Goal: Task Accomplishment & Management: Manage account settings

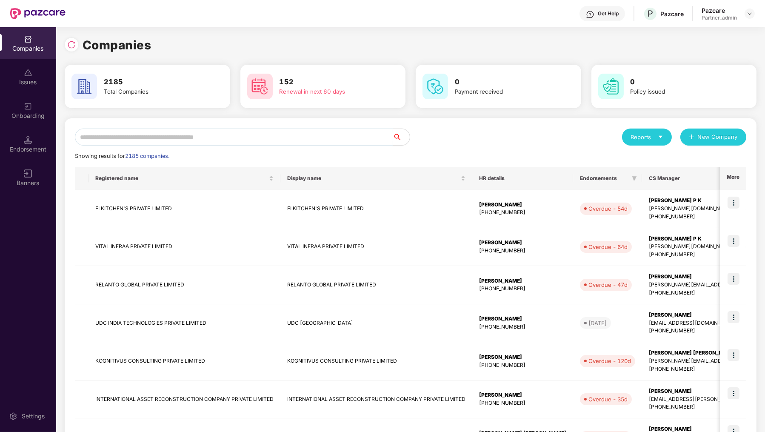
click at [150, 135] on input "text" at bounding box center [234, 137] width 318 height 17
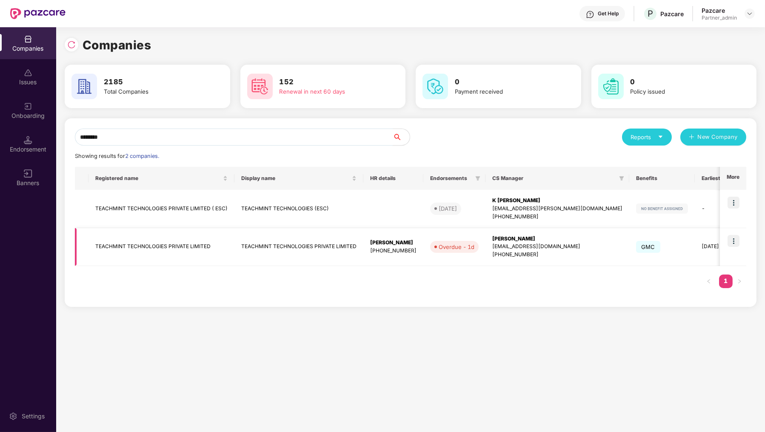
type input "********"
click at [734, 237] on img at bounding box center [734, 241] width 12 height 12
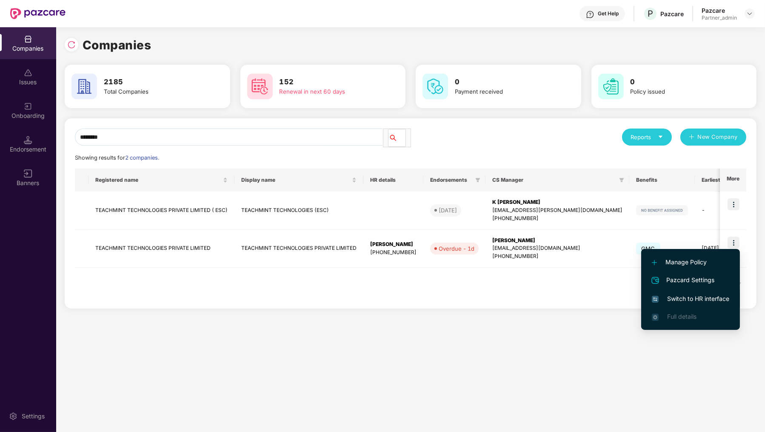
click at [708, 299] on span "Switch to HR interface" at bounding box center [690, 298] width 77 height 9
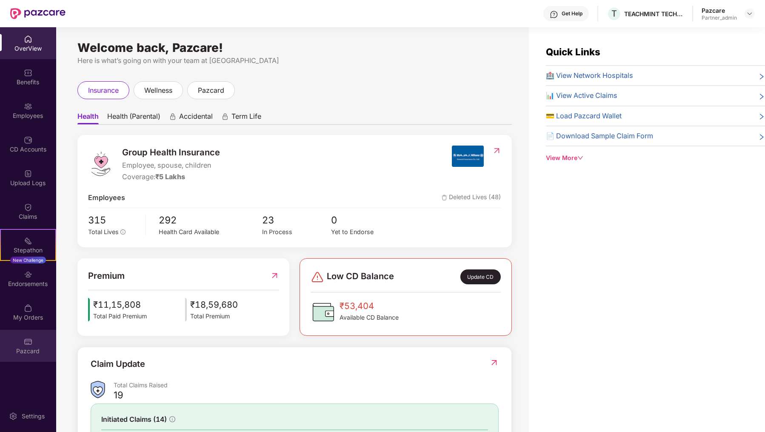
click at [21, 349] on div "Pazcard" at bounding box center [28, 351] width 56 height 9
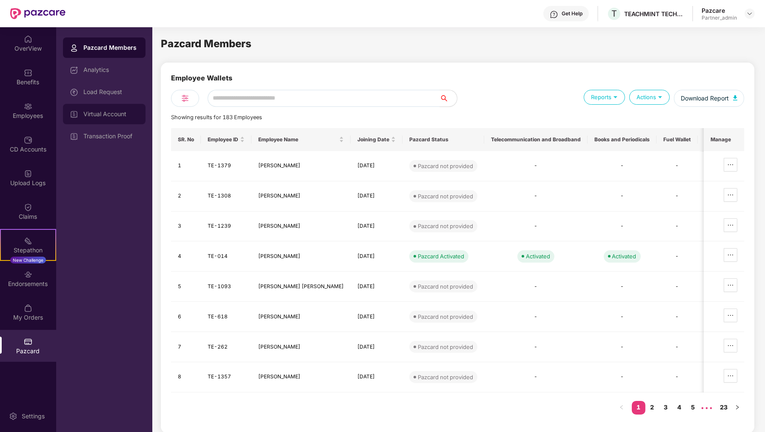
click at [115, 106] on div "Virtual Account" at bounding box center [104, 114] width 83 height 20
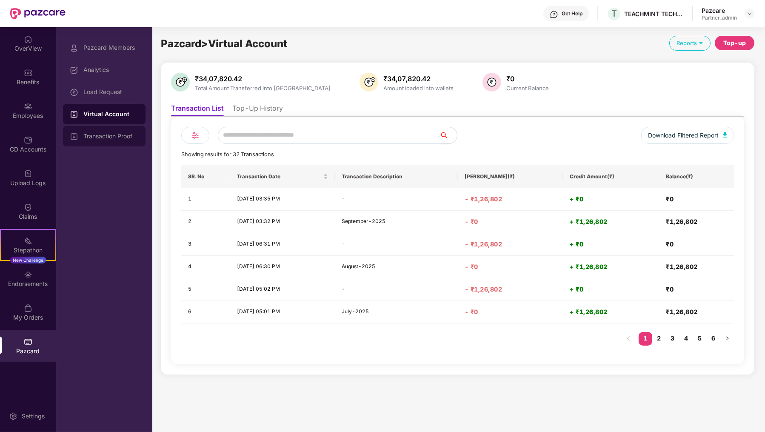
click at [138, 139] on div "Transaction Proof" at bounding box center [110, 136] width 55 height 7
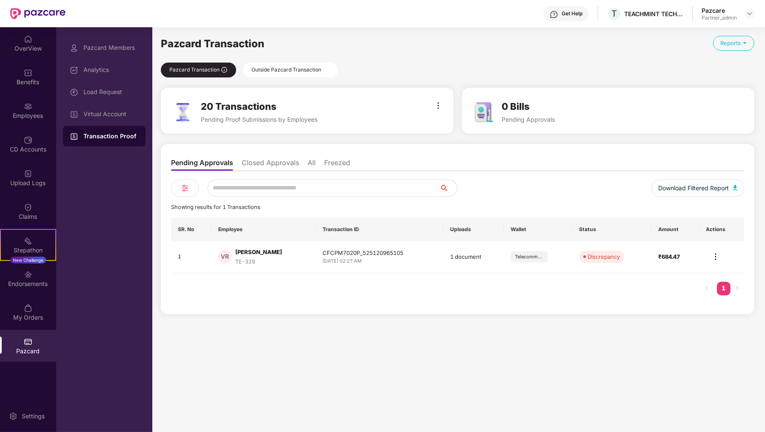
click at [285, 69] on div "Outside Pazcard Transaction" at bounding box center [290, 70] width 95 height 15
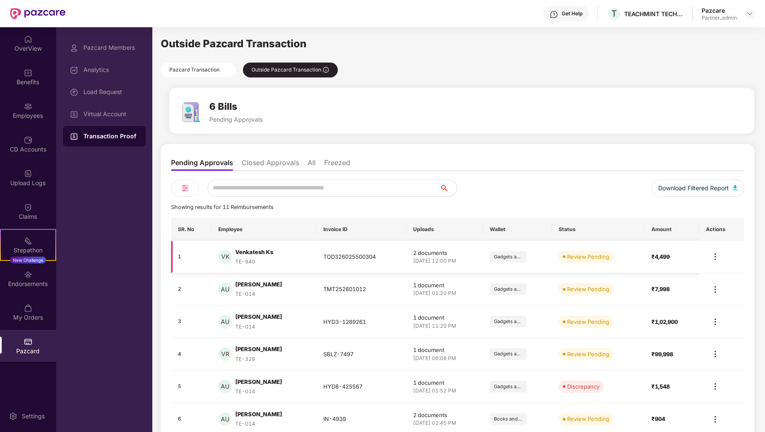
click at [714, 252] on img at bounding box center [715, 257] width 10 height 10
click at [710, 272] on div "Review Transaction" at bounding box center [687, 275] width 57 height 9
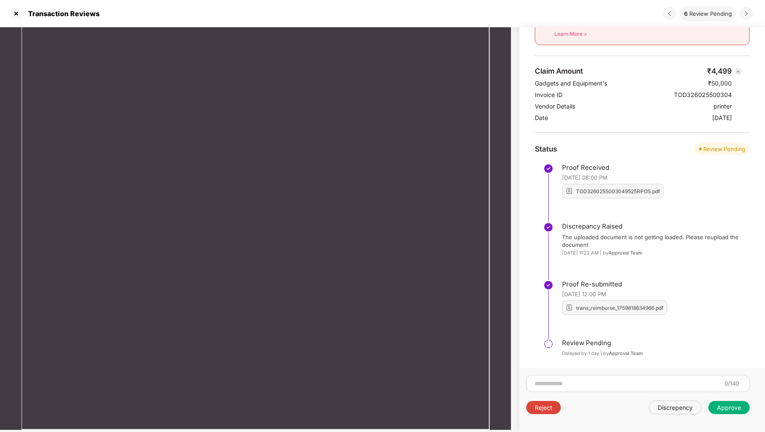
scroll to position [91, 0]
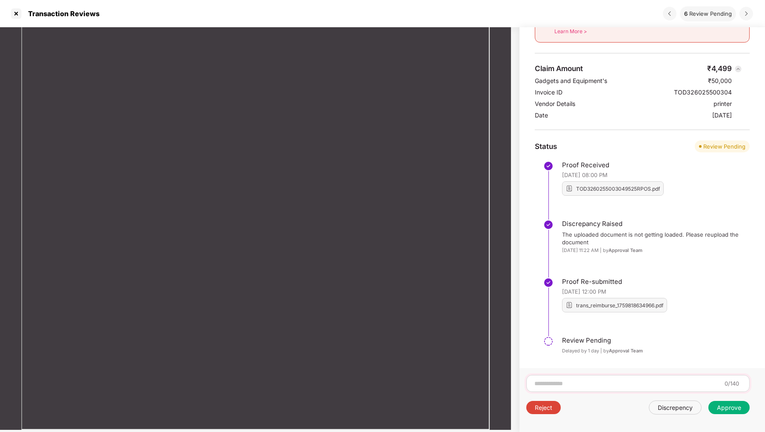
click at [558, 382] on input at bounding box center [628, 383] width 188 height 9
type input "**********"
click at [648, 382] on input "**********" at bounding box center [625, 383] width 182 height 9
click at [693, 412] on div "Discrepency" at bounding box center [675, 408] width 53 height 14
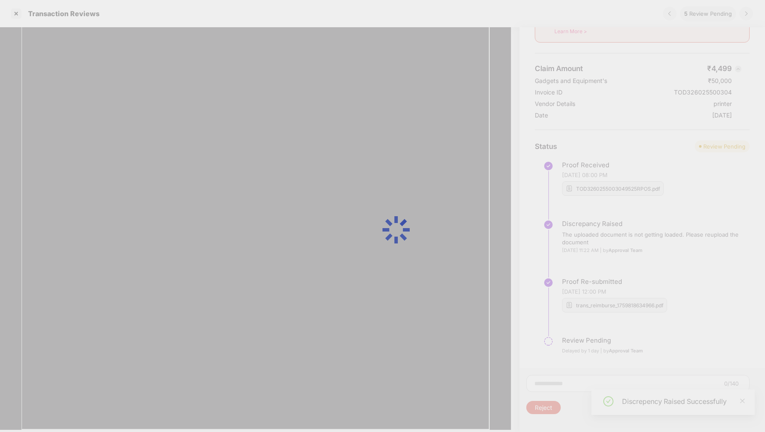
scroll to position [0, 0]
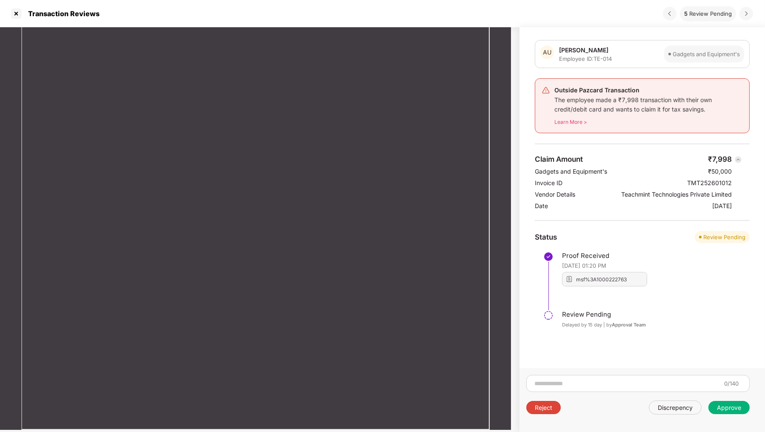
click at [697, 183] on div "TMT252601012" at bounding box center [709, 183] width 45 height 8
copy div "TMT252601012"
click at [715, 410] on div "Approve" at bounding box center [729, 407] width 41 height 13
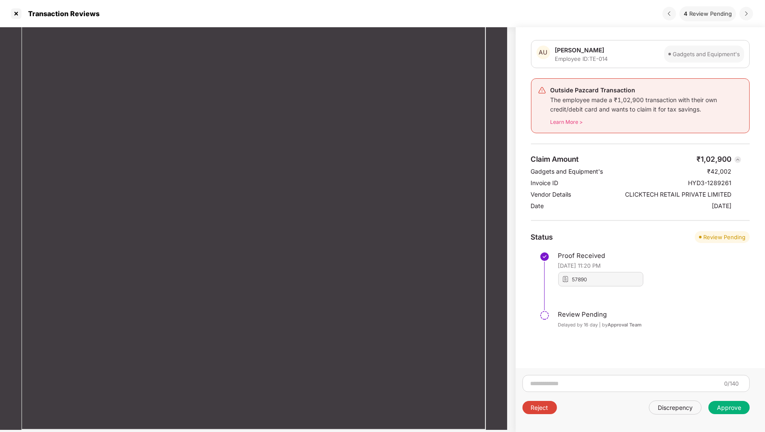
click at [690, 179] on div "HYD3-1289261" at bounding box center [709, 183] width 43 height 8
drag, startPoint x: 690, startPoint y: 178, endPoint x: 737, endPoint y: 178, distance: 46.8
click at [737, 178] on div "Claim Amount ₹1,02,900 Gadgets and Equipment's ₹42,002 Invoice ID HYD3-1289261 …" at bounding box center [640, 182] width 219 height 55
copy div "HYD3-1289261"
click at [615, 377] on div "0/140" at bounding box center [636, 383] width 227 height 17
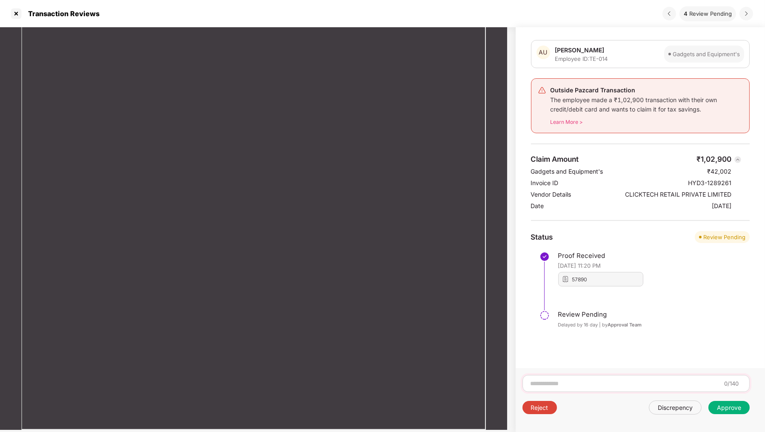
click at [602, 385] on input at bounding box center [625, 383] width 191 height 9
type input "**********"
click at [687, 410] on div "Discrepency" at bounding box center [675, 408] width 35 height 8
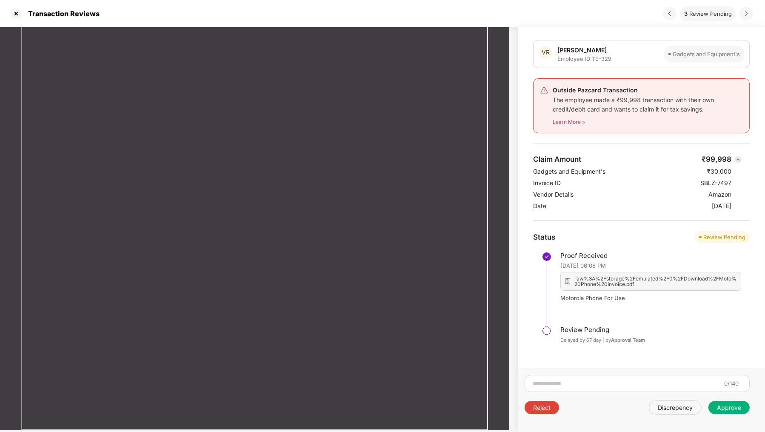
click at [720, 184] on div "SBLZ-7497" at bounding box center [716, 183] width 31 height 8
copy div "SBLZ-7497"
click at [555, 379] on input at bounding box center [626, 383] width 189 height 9
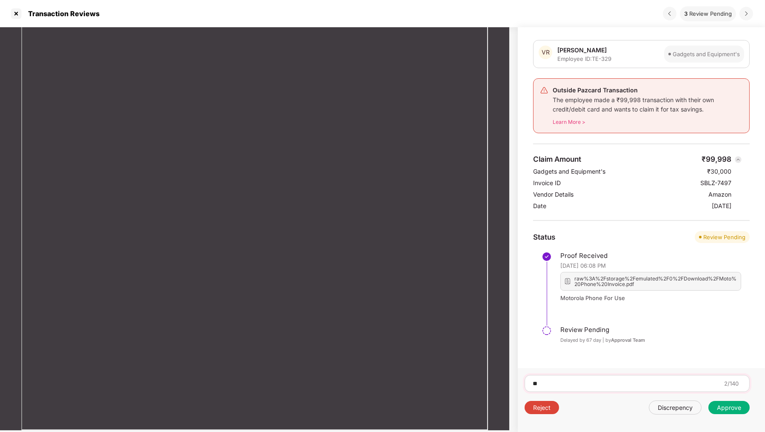
type input "*"
type input "**********"
click at [636, 380] on input "**********" at bounding box center [623, 383] width 183 height 9
click at [689, 413] on div "Discrepency" at bounding box center [675, 408] width 53 height 14
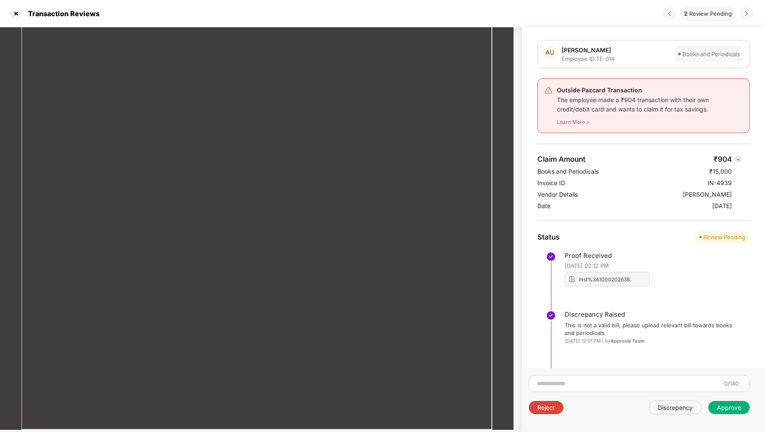
scroll to position [4, 0]
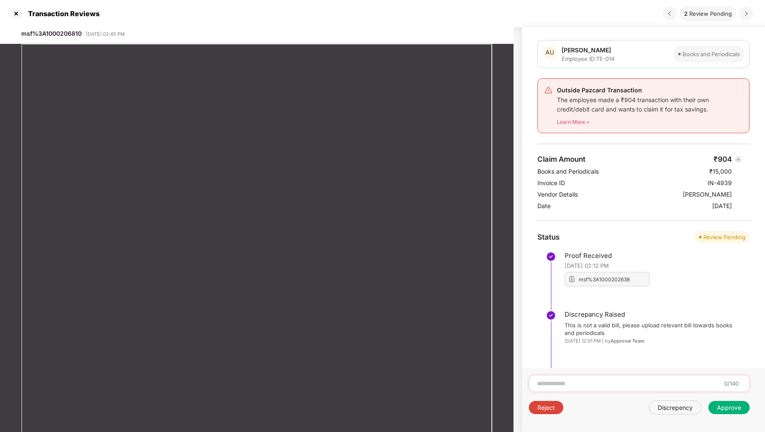
click at [561, 376] on div "0/140" at bounding box center [639, 383] width 221 height 17
click at [556, 391] on div "0/140" at bounding box center [639, 383] width 221 height 17
click at [557, 385] on input at bounding box center [628, 383] width 185 height 9
type input "***"
click at [553, 347] on div at bounding box center [551, 339] width 10 height 58
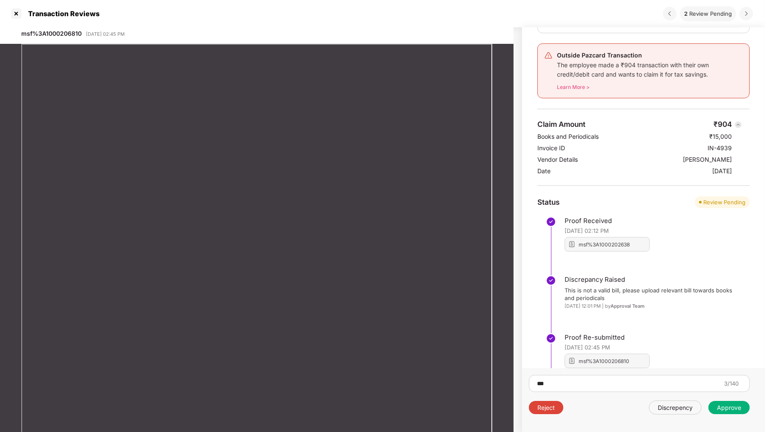
scroll to position [37, 0]
click at [600, 240] on div "msf%3A1000202638" at bounding box center [604, 243] width 51 height 6
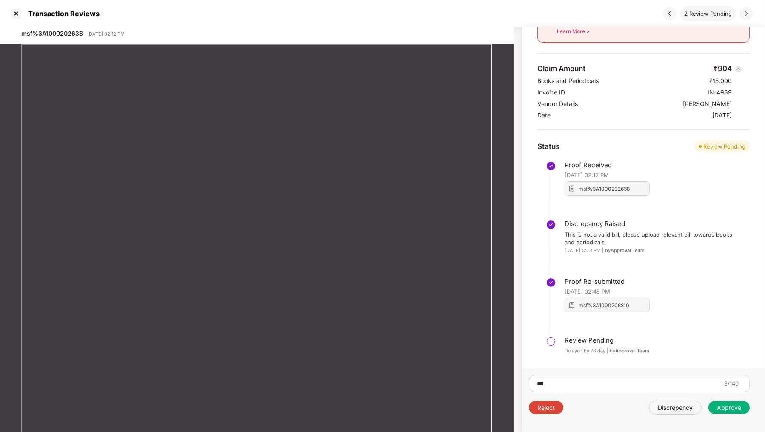
scroll to position [0, 0]
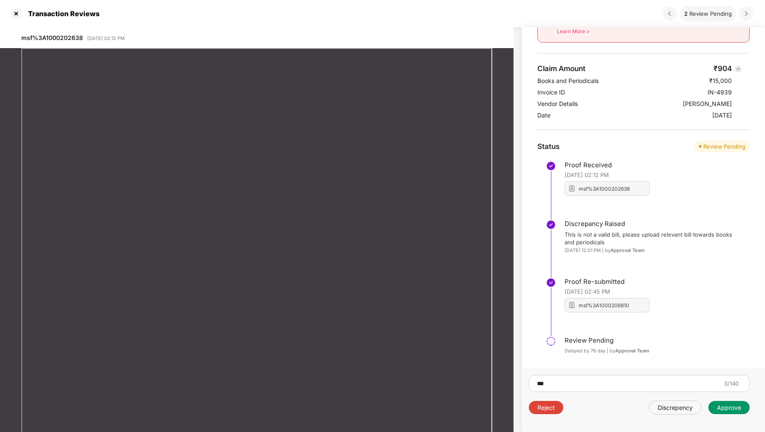
click at [721, 405] on div "Approve" at bounding box center [729, 408] width 24 height 8
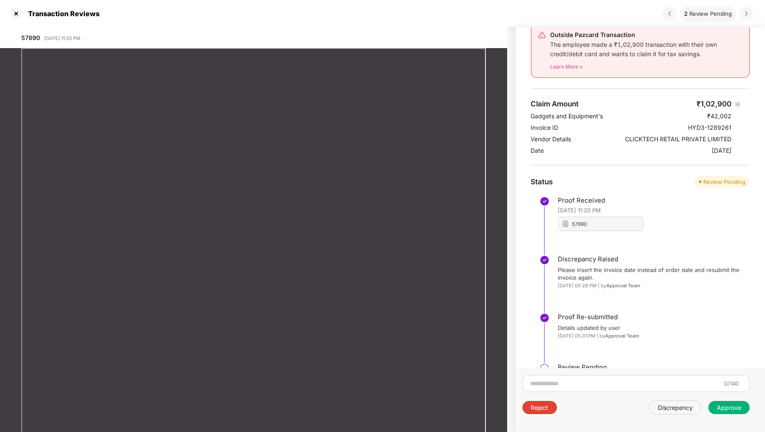
scroll to position [83, 0]
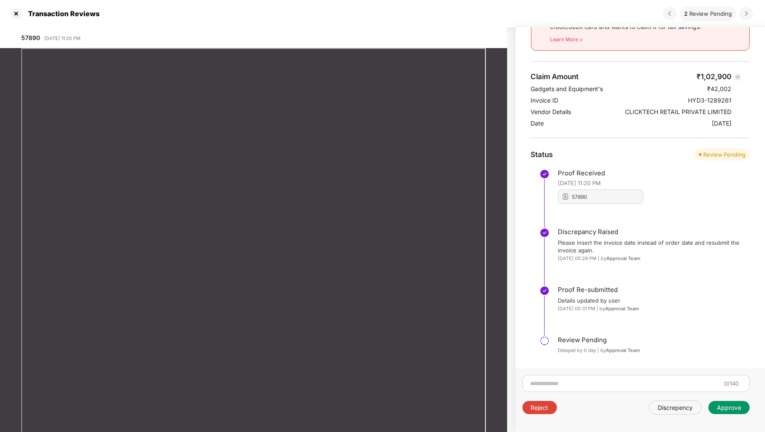
click at [733, 406] on div "Approve" at bounding box center [729, 408] width 24 height 8
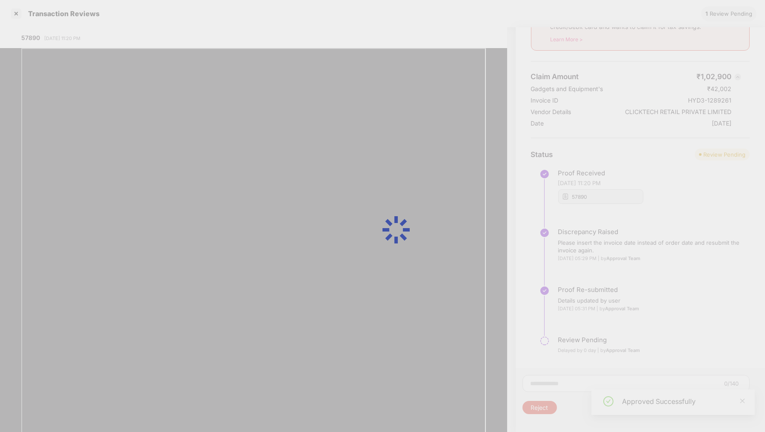
scroll to position [0, 0]
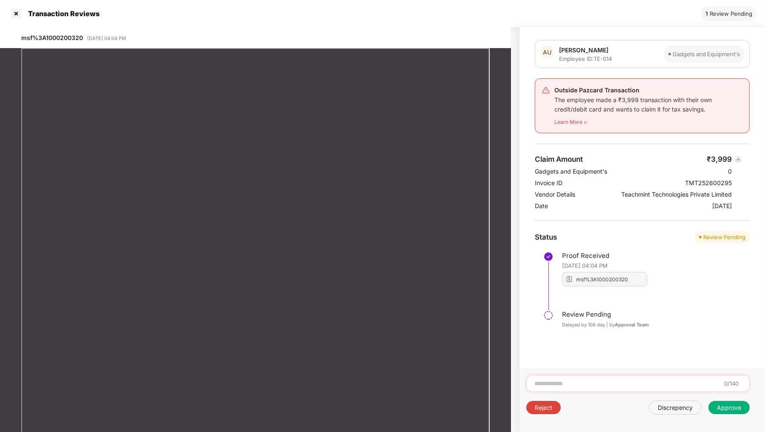
click at [555, 386] on input at bounding box center [627, 383] width 187 height 9
click at [721, 412] on div "Approve" at bounding box center [729, 407] width 41 height 13
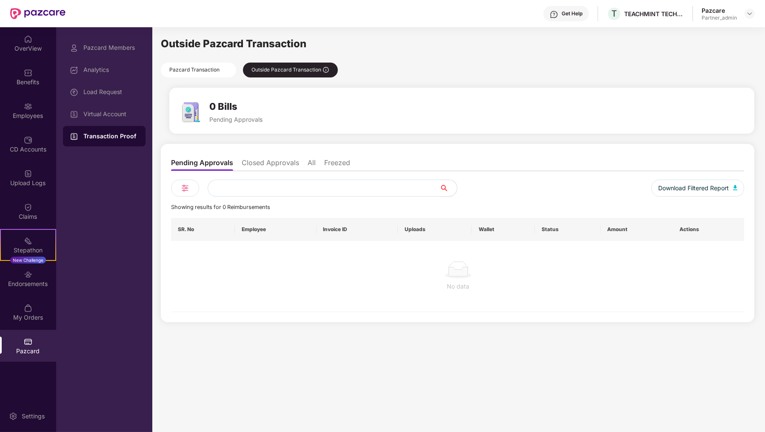
click at [271, 163] on li "Closed Approvals" at bounding box center [270, 164] width 57 height 12
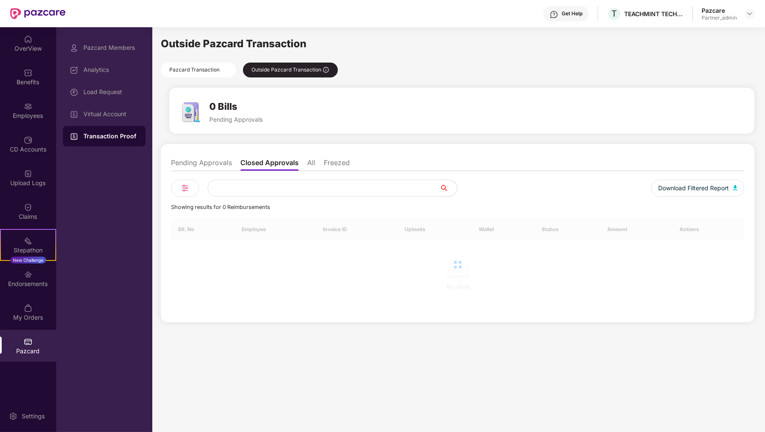
click at [308, 166] on li "All" at bounding box center [311, 164] width 8 height 12
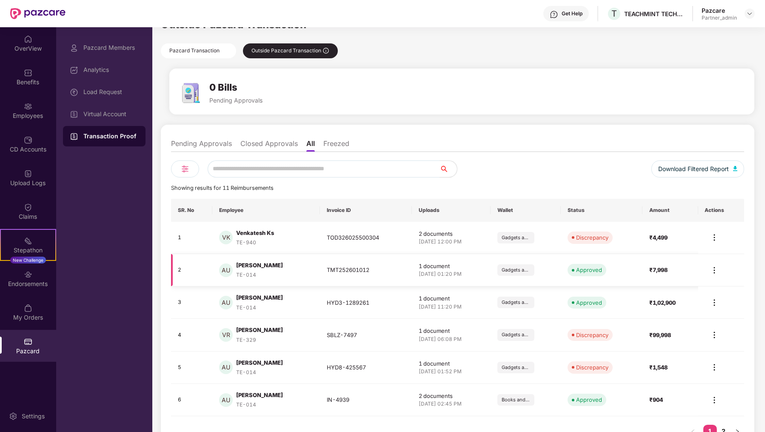
scroll to position [20, 0]
click at [717, 363] on img at bounding box center [715, 366] width 10 height 10
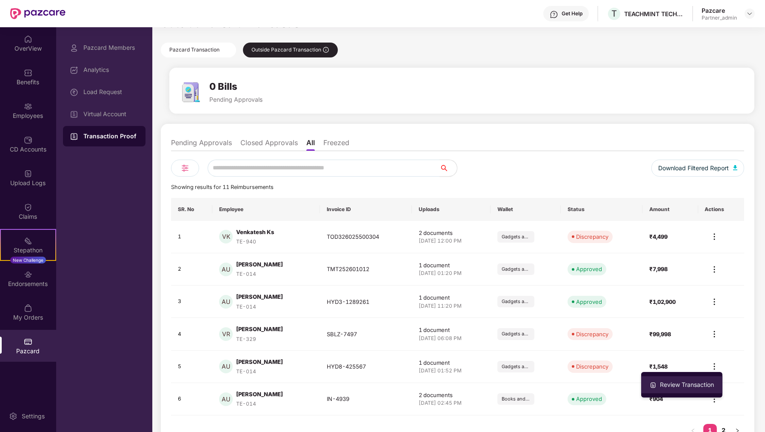
click at [709, 381] on div "Review Transaction" at bounding box center [686, 384] width 57 height 9
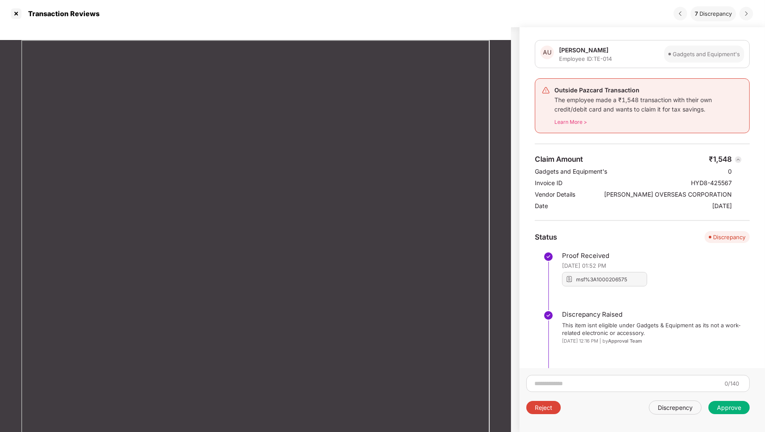
scroll to position [23, 0]
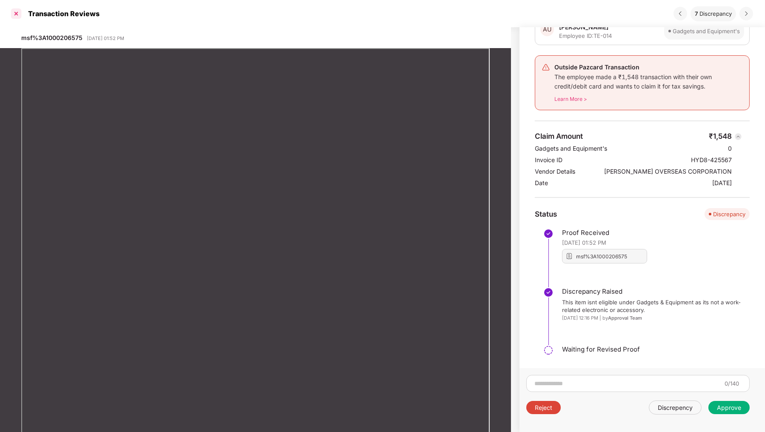
click at [15, 13] on div at bounding box center [16, 14] width 14 height 14
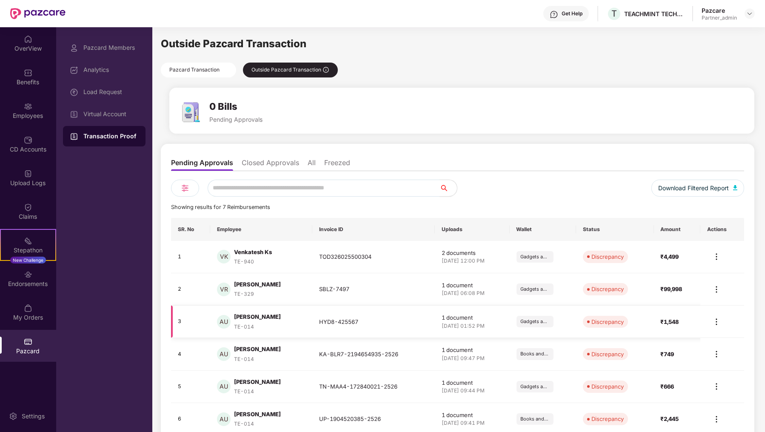
scroll to position [43, 0]
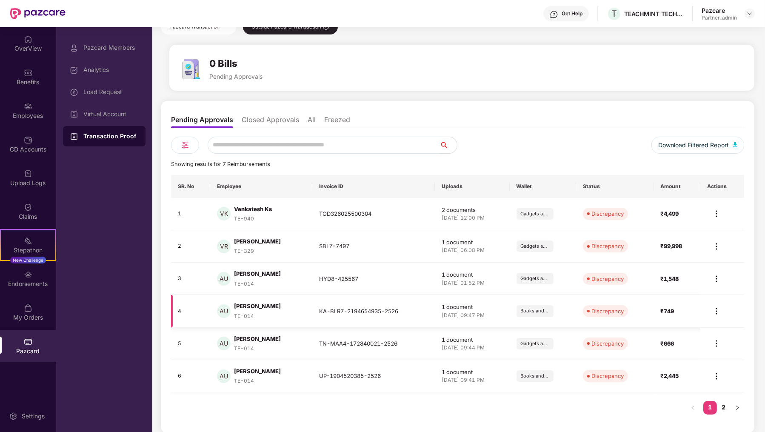
click at [721, 310] on img at bounding box center [717, 311] width 10 height 10
click at [698, 331] on div "Review Transaction" at bounding box center [688, 329] width 57 height 9
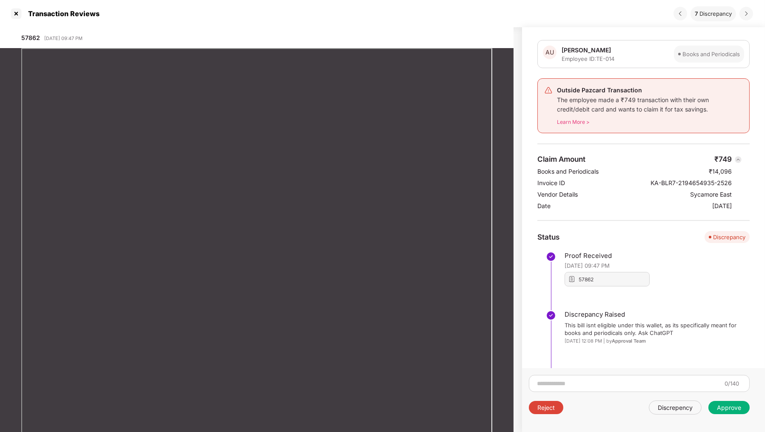
scroll to position [23, 0]
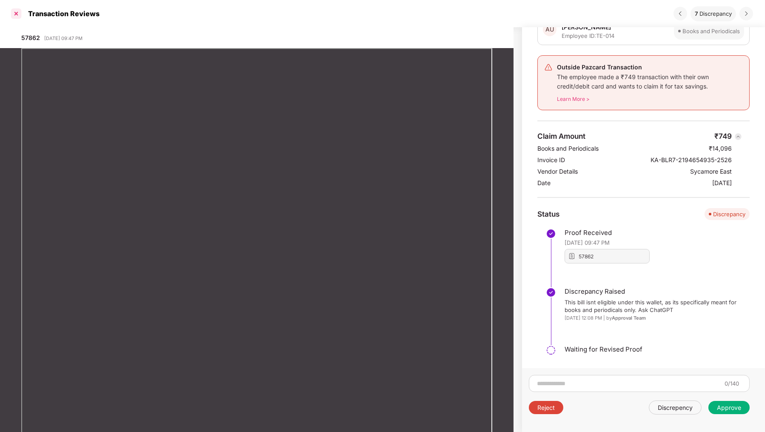
click at [12, 16] on div at bounding box center [16, 14] width 14 height 14
